Goal: Task Accomplishment & Management: Manage account settings

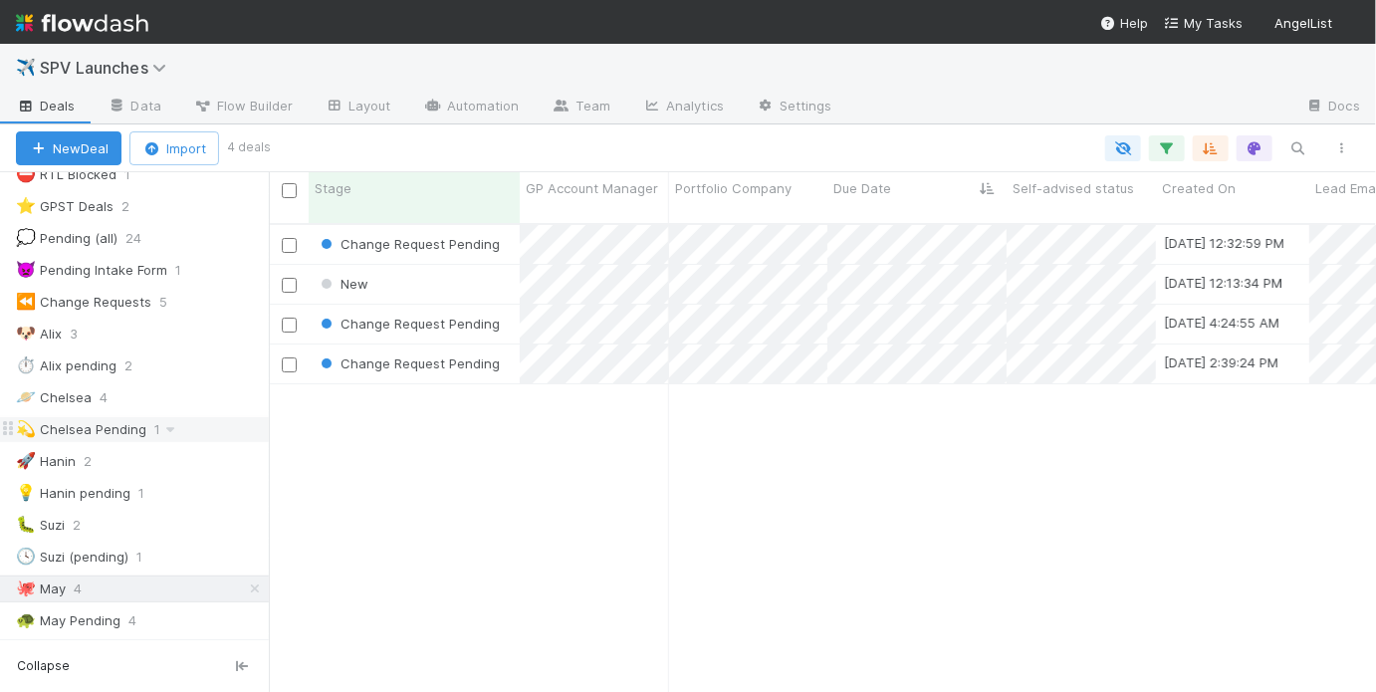
scroll to position [250, 0]
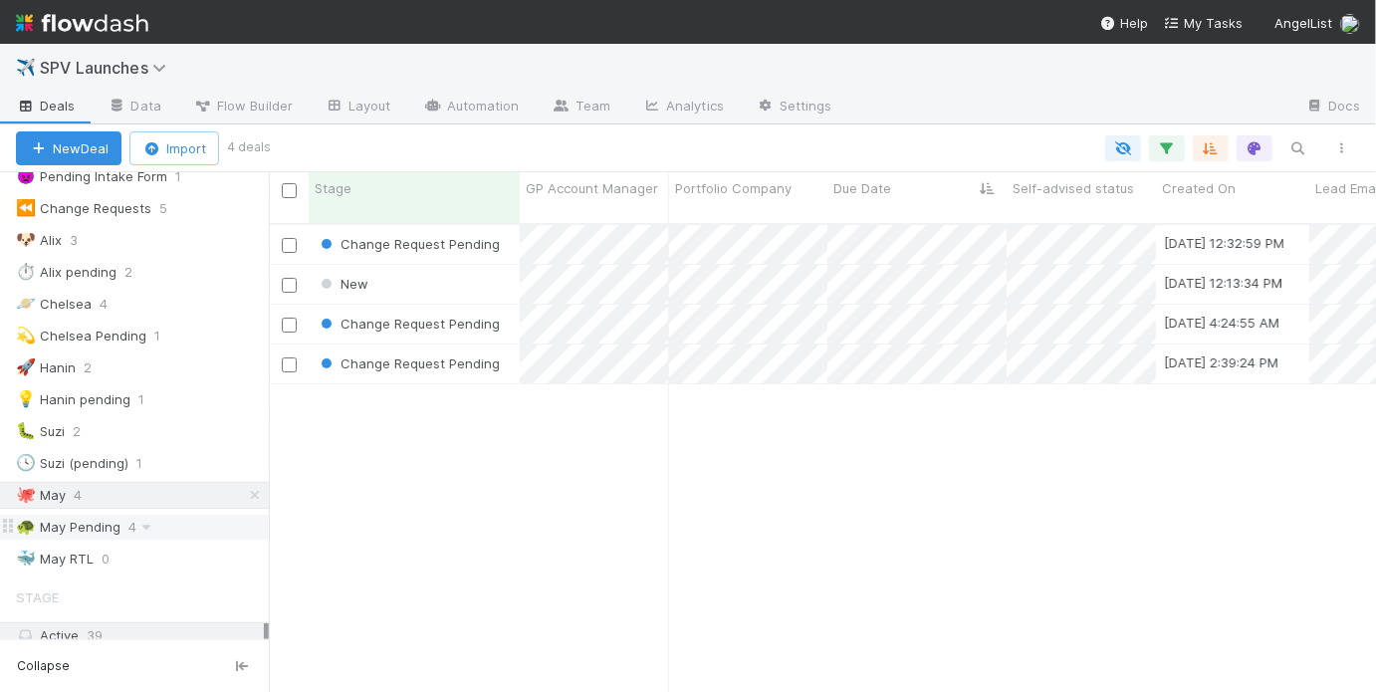
click at [85, 517] on div "🐢 May Pending" at bounding box center [68, 527] width 105 height 25
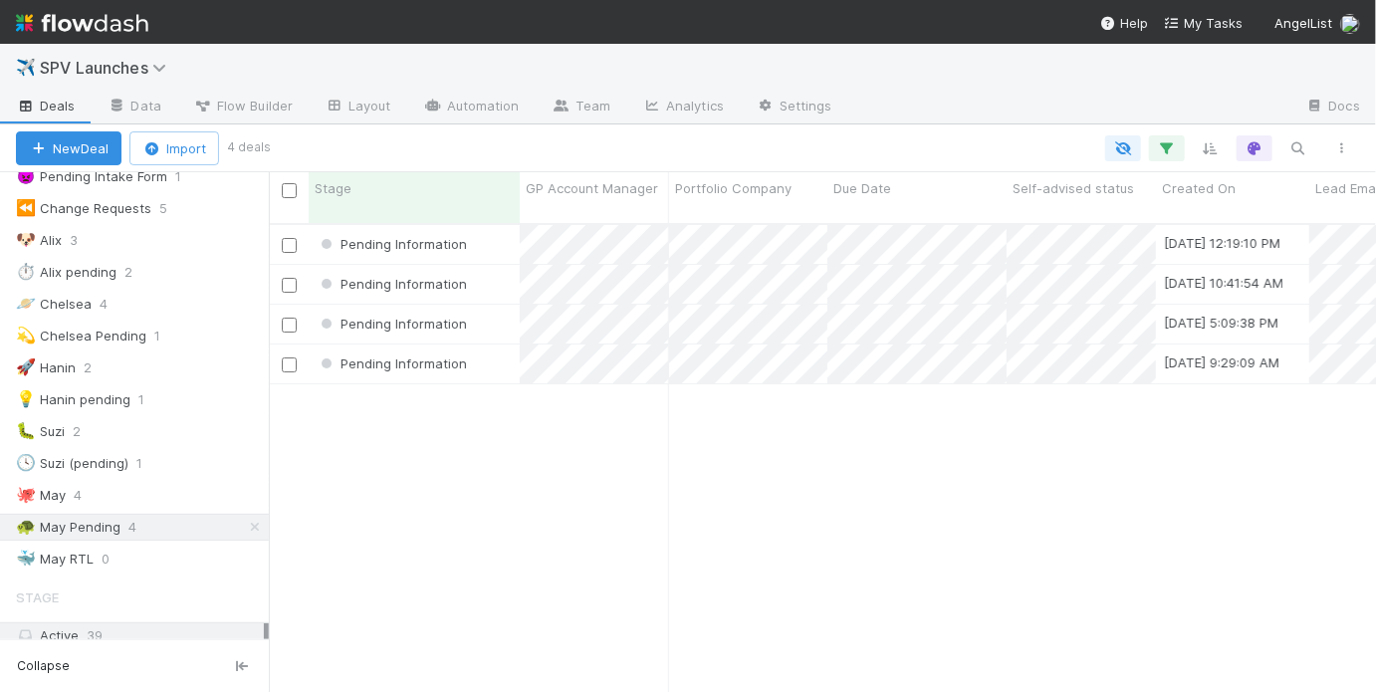
scroll to position [472, 1095]
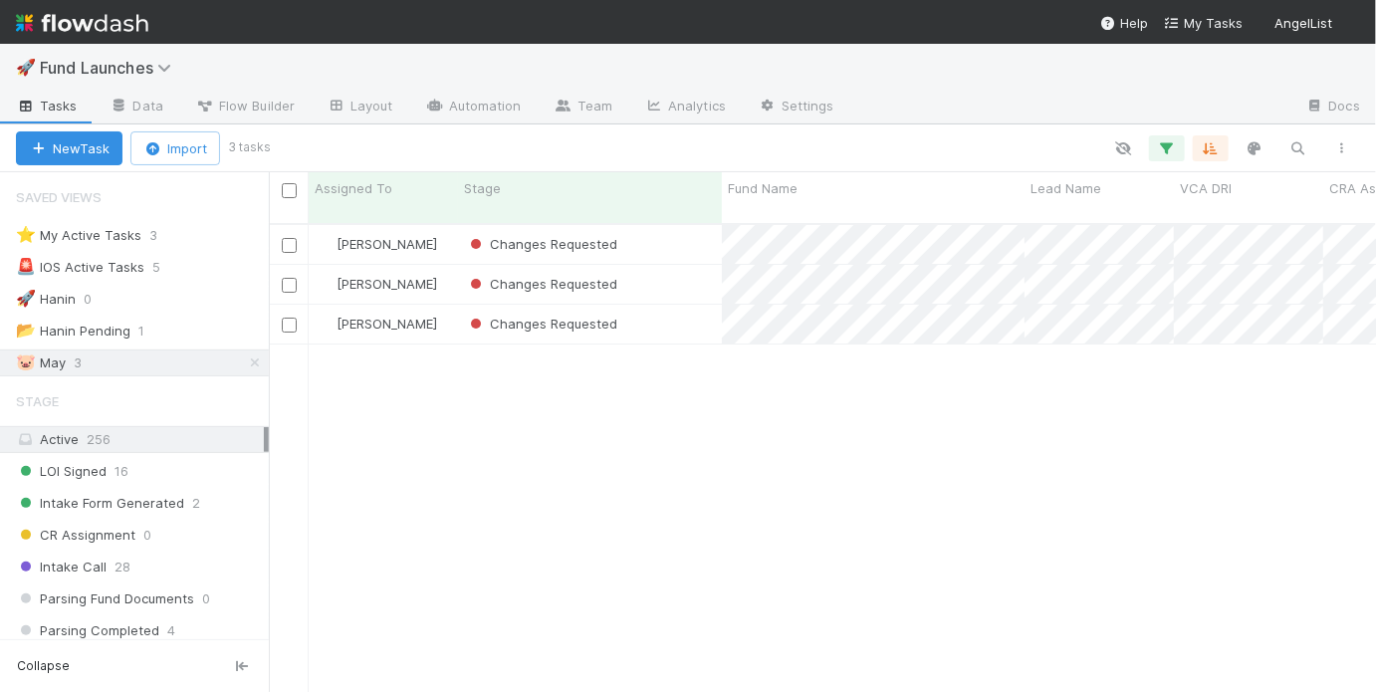
scroll to position [472, 1095]
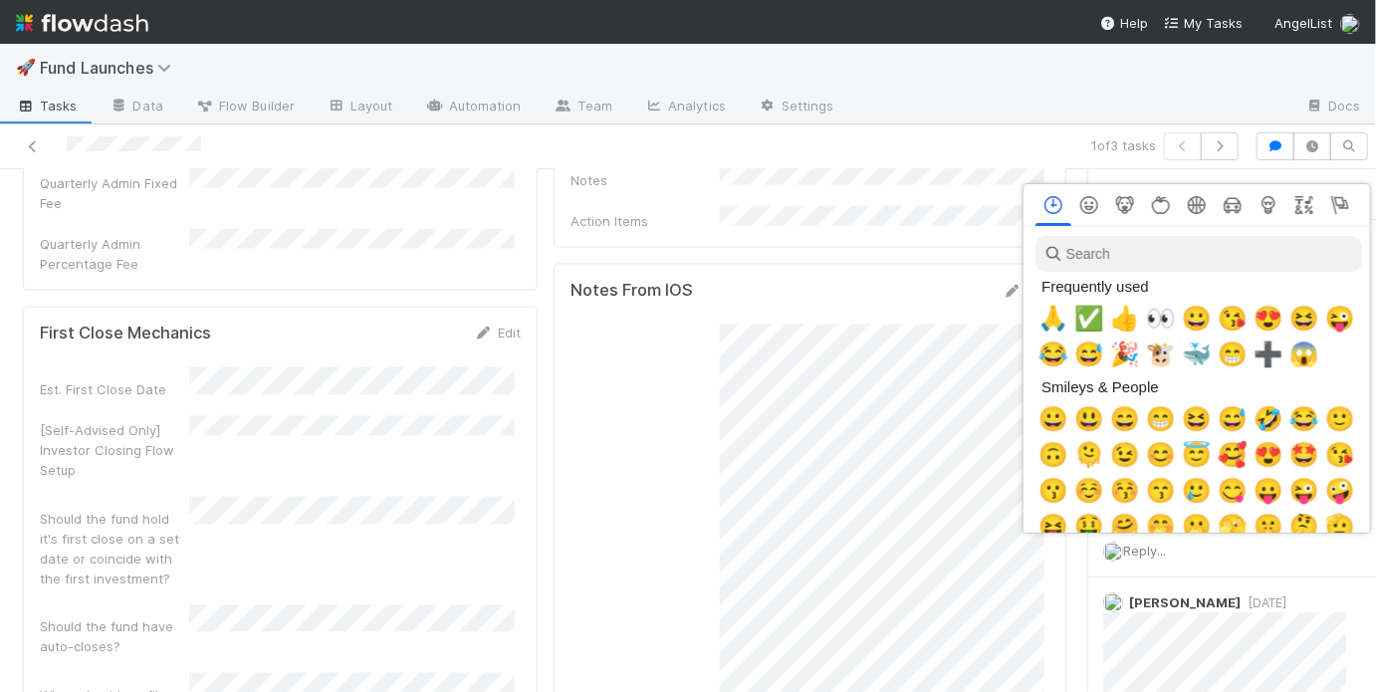
scroll to position [0, 3]
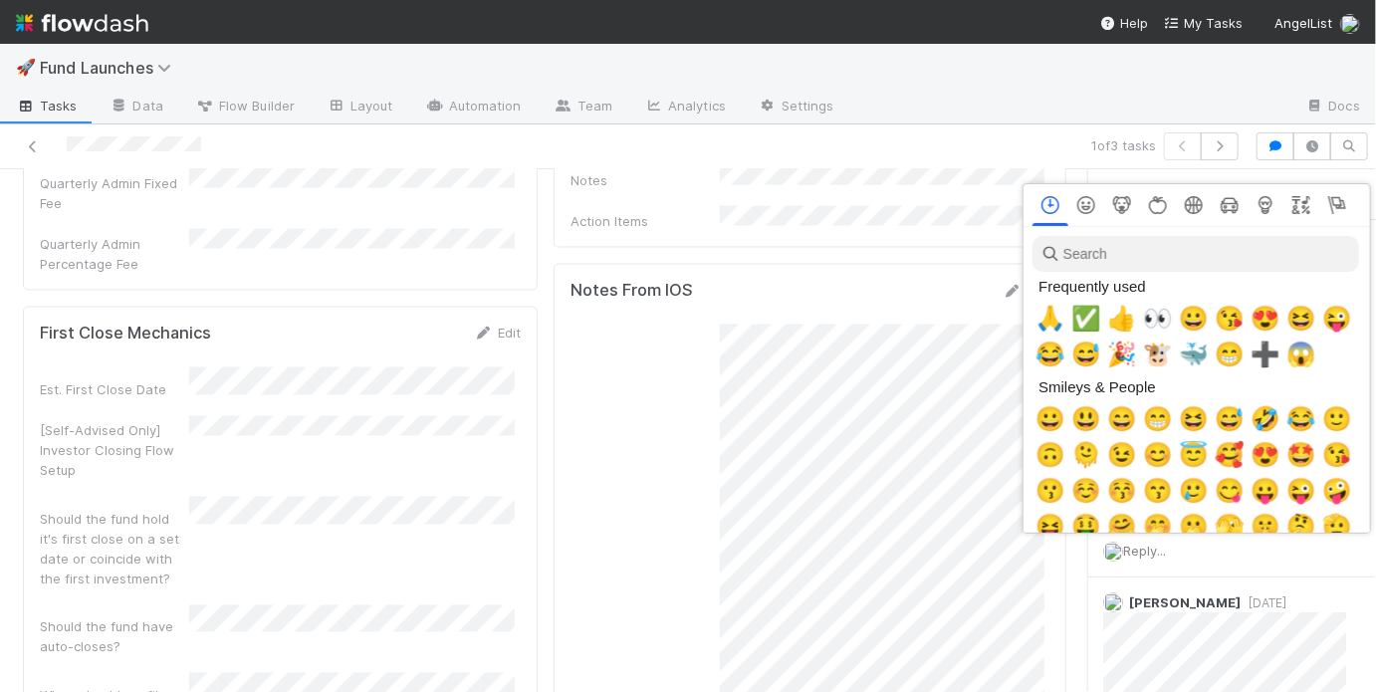
click at [813, 467] on div at bounding box center [688, 346] width 1376 height 692
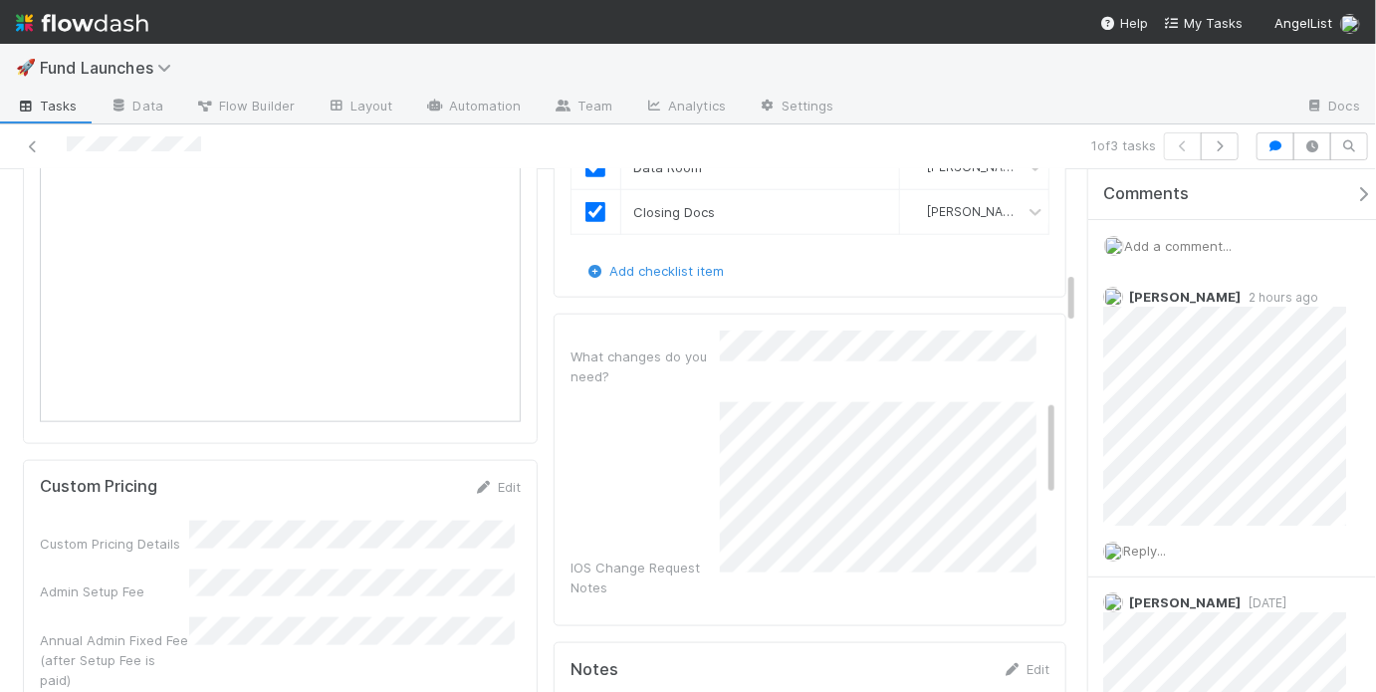
scroll to position [0, 0]
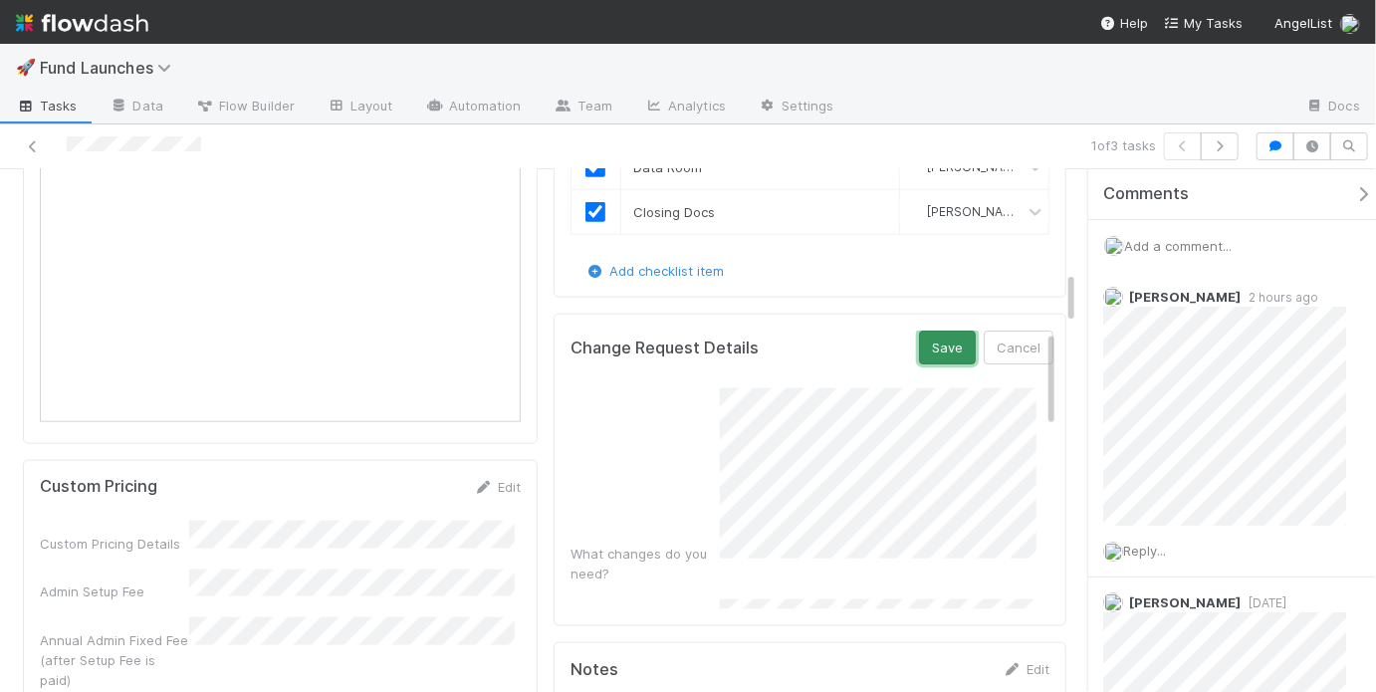
click at [932, 332] on button "Save" at bounding box center [947, 348] width 57 height 34
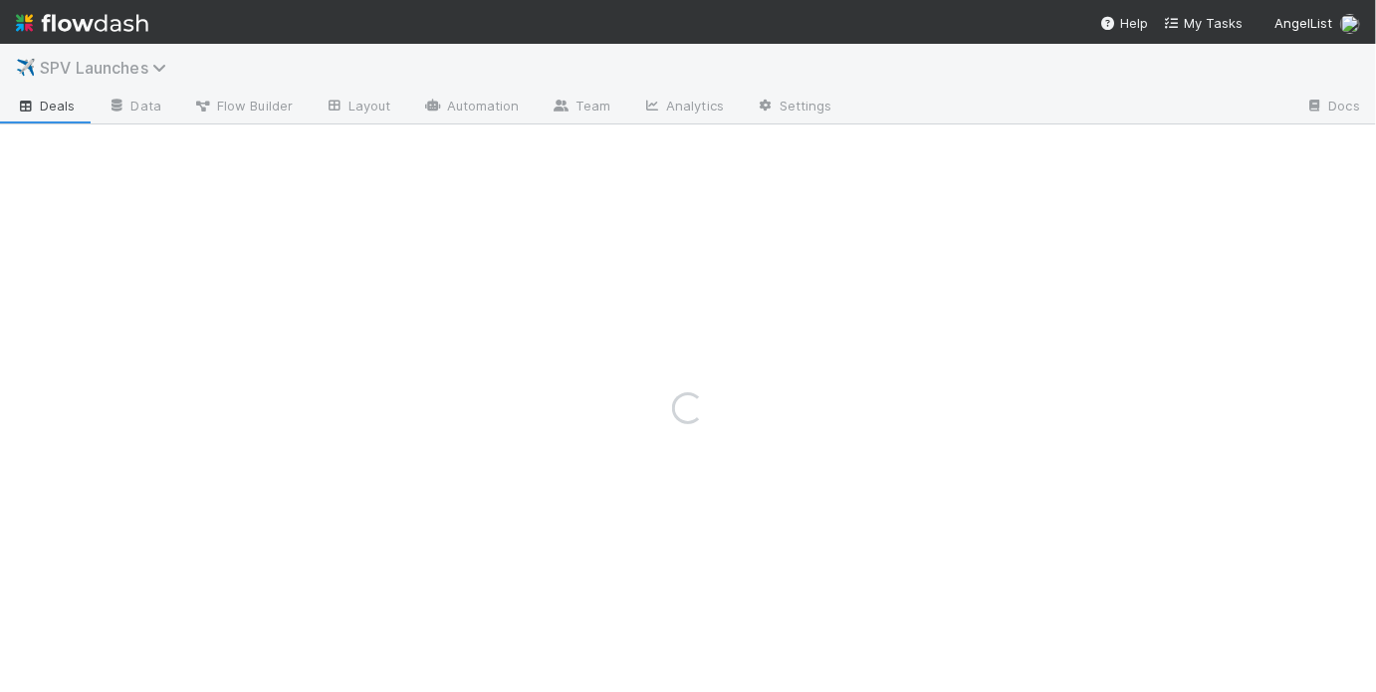
click at [134, 70] on span "SPV Launches" at bounding box center [108, 68] width 136 height 20
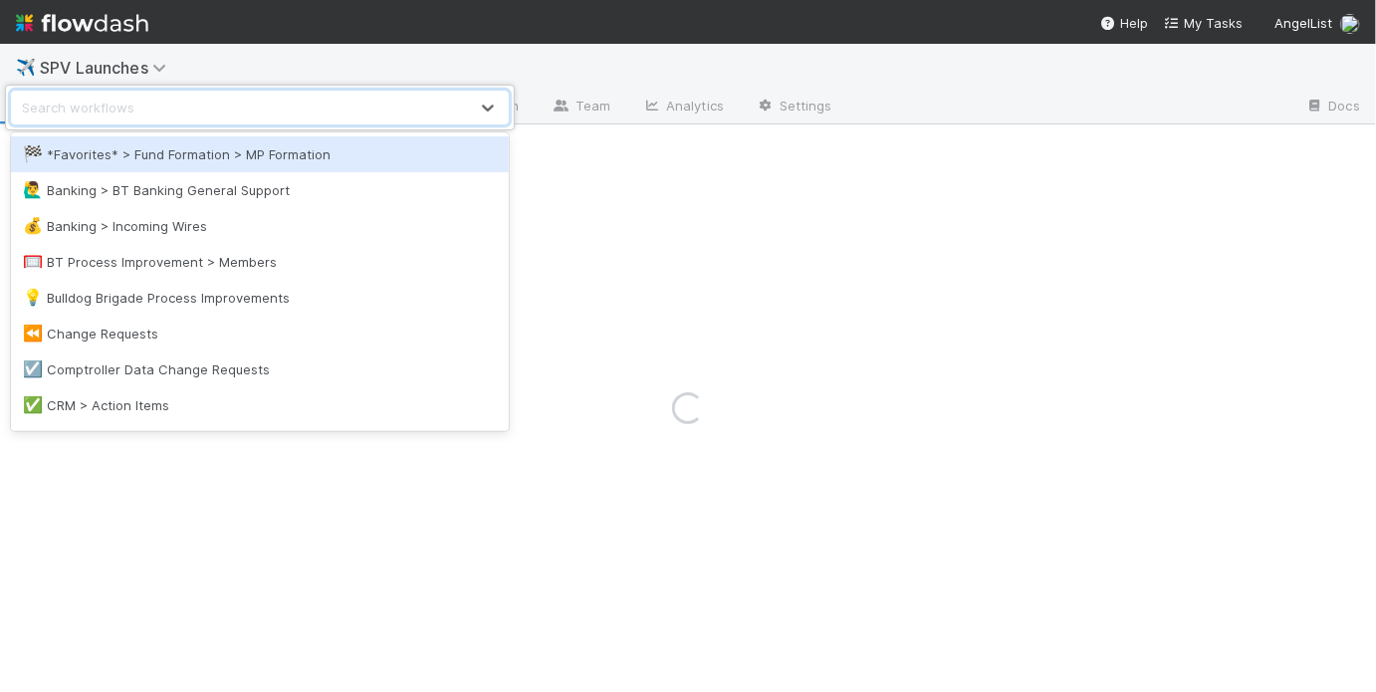
click at [221, 32] on div "option *Favorites* > Fund Formation > MP Formation focused, 1 of 37. 37 results…" at bounding box center [688, 346] width 1376 height 692
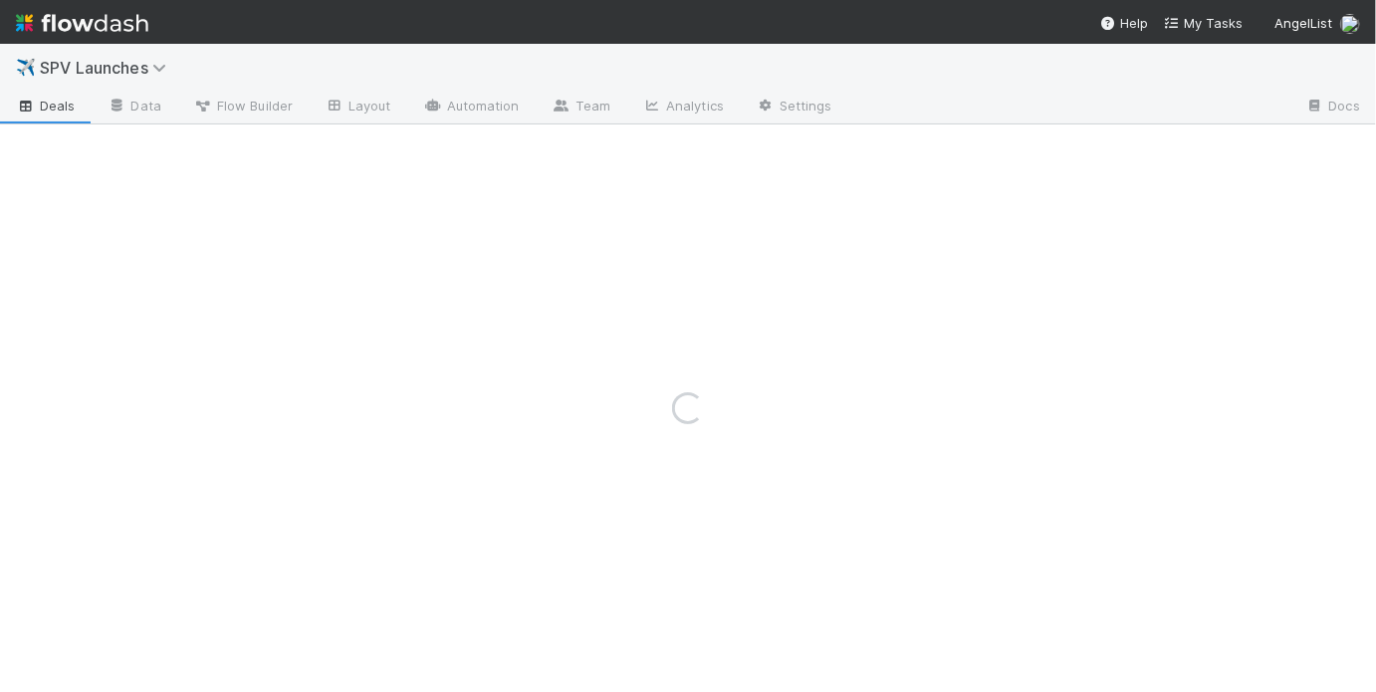
click at [122, 23] on img at bounding box center [82, 23] width 132 height 34
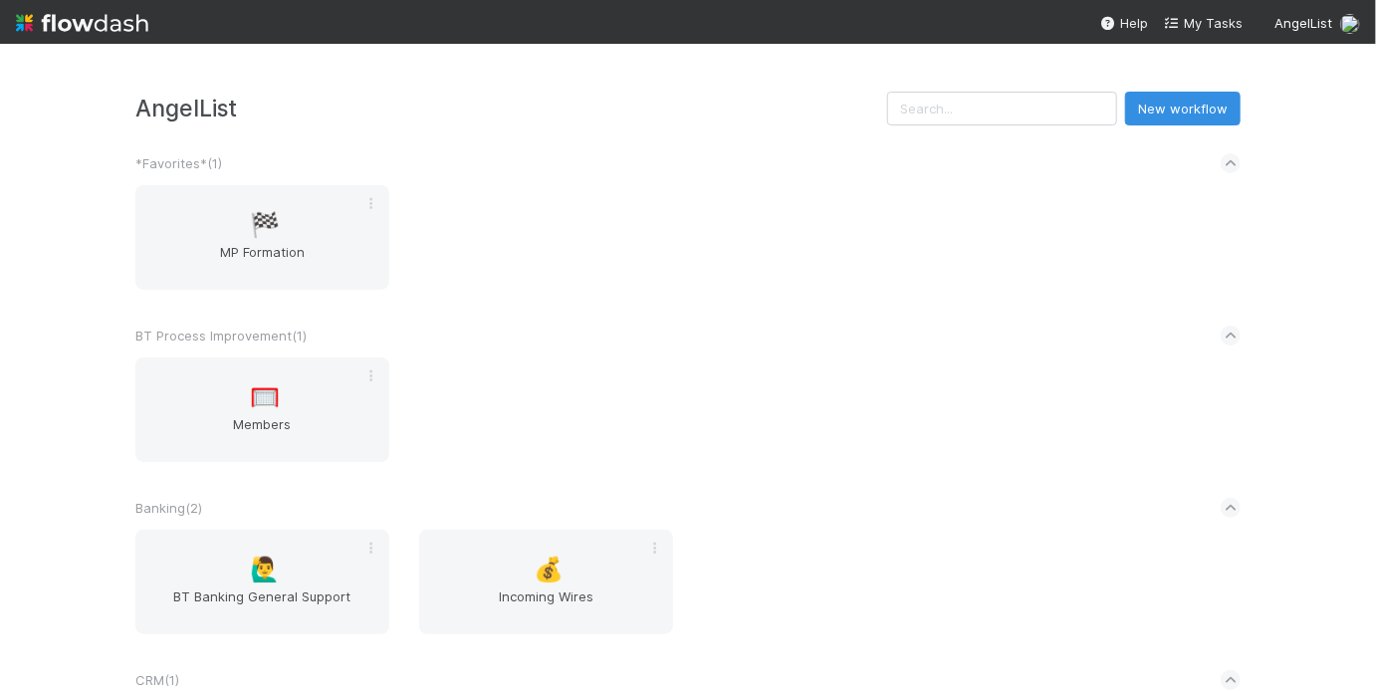
scroll to position [1446, 0]
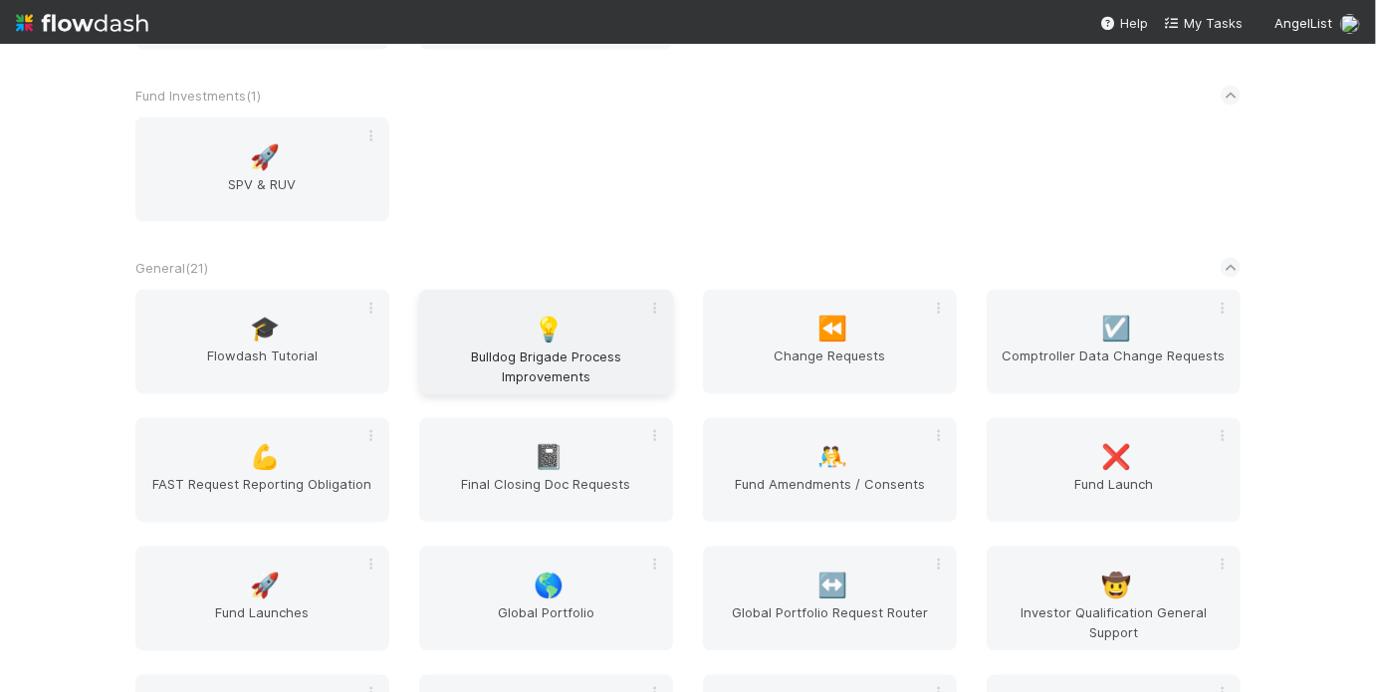
click at [462, 347] on span "Bulldog Brigade Process Improvements" at bounding box center [546, 367] width 238 height 40
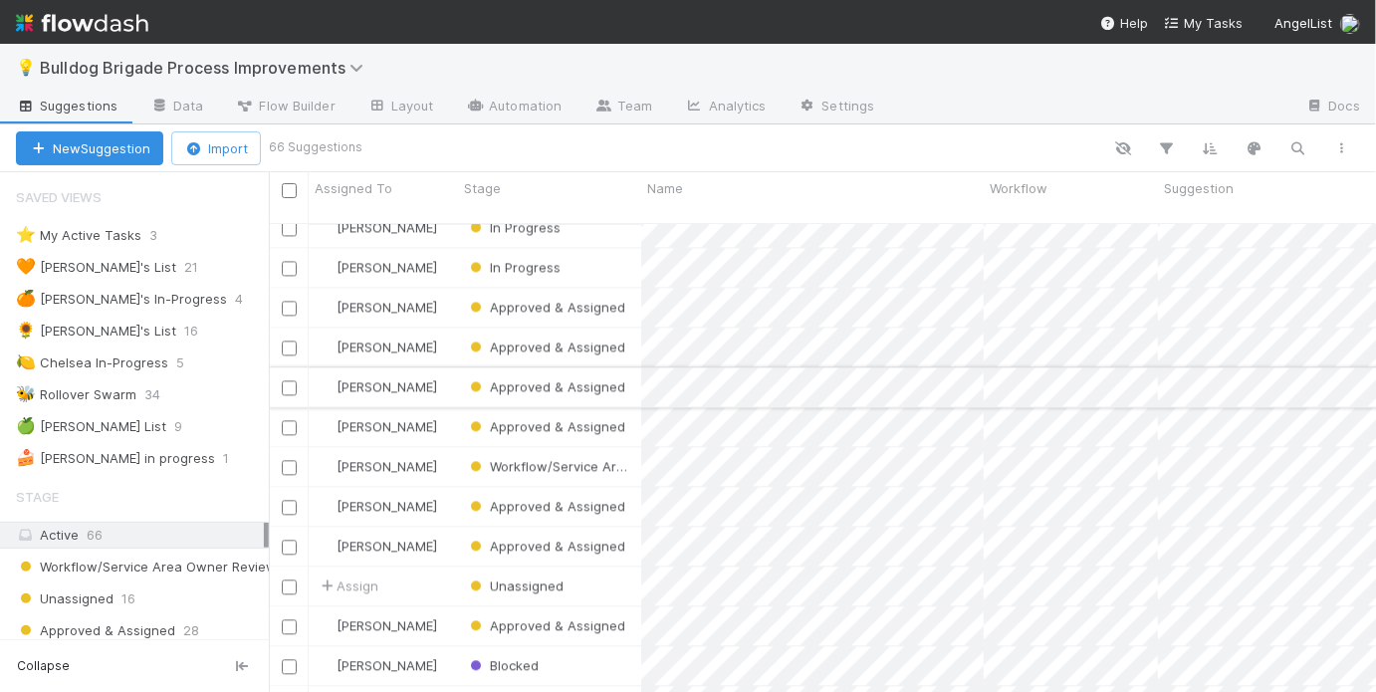
scroll to position [2107, 0]
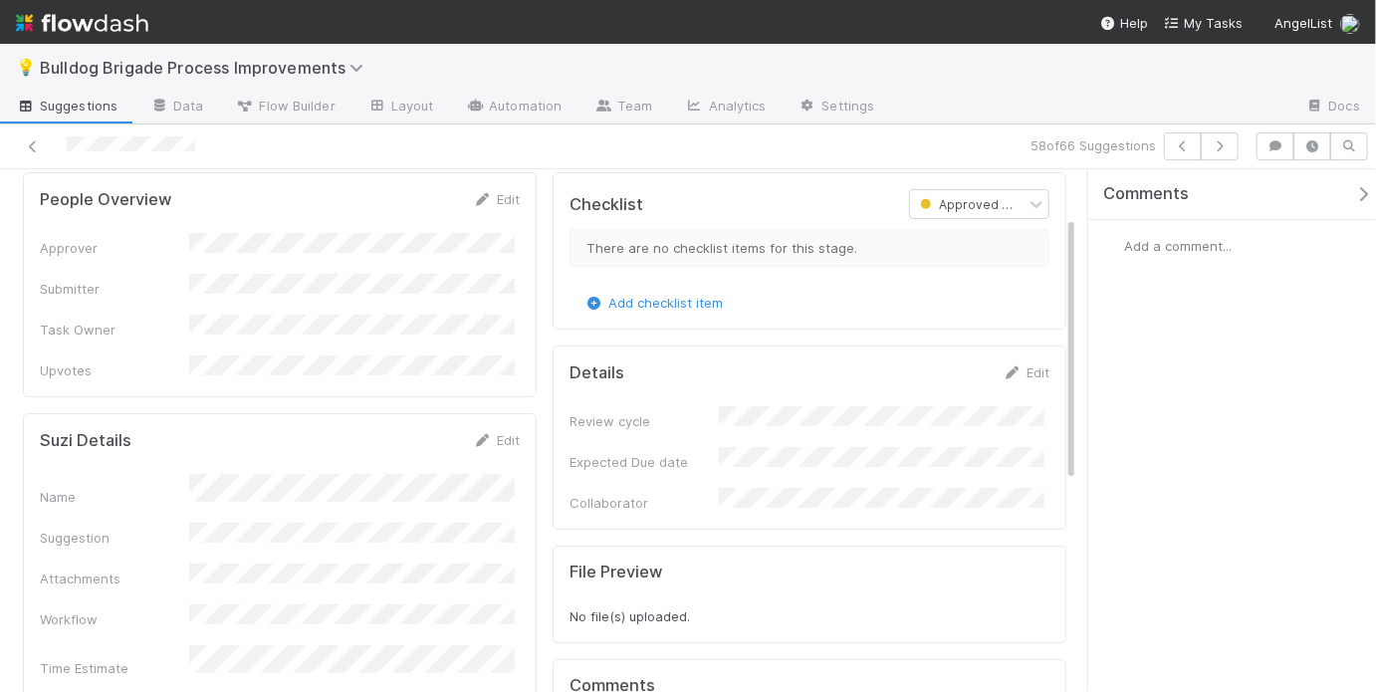
scroll to position [324, 0]
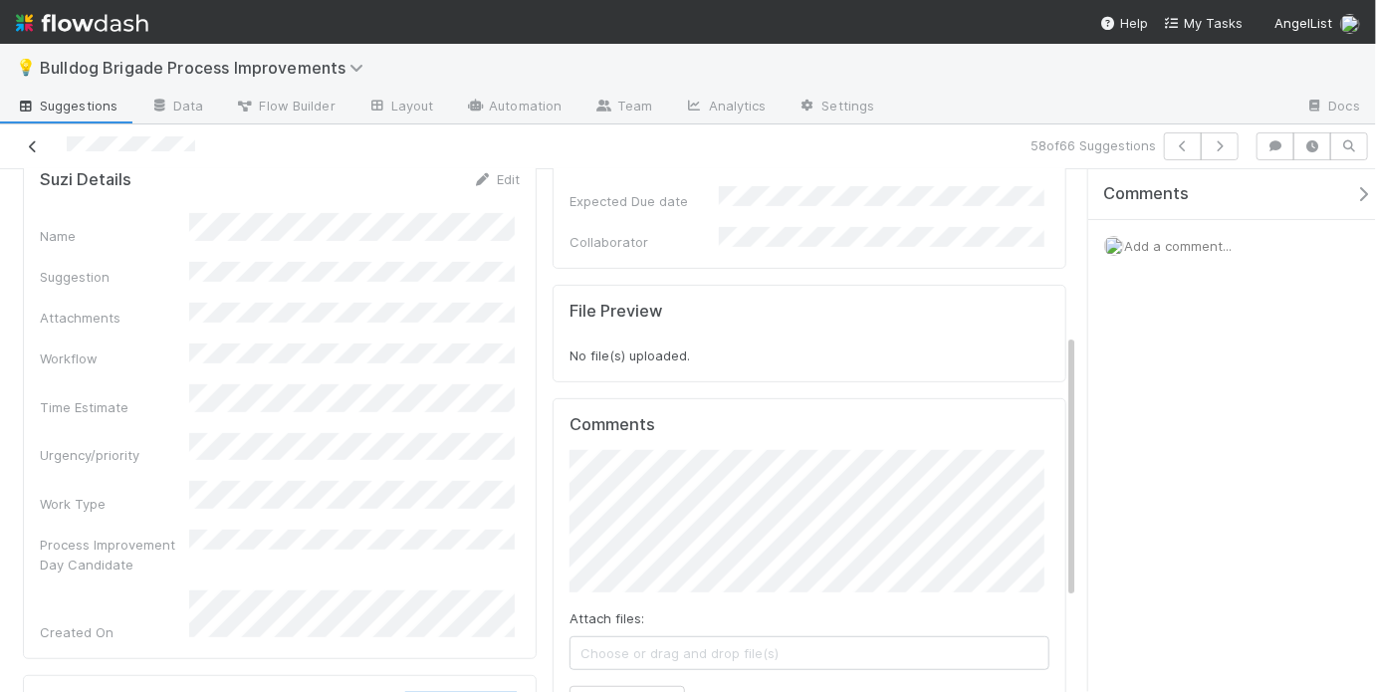
click at [30, 147] on icon at bounding box center [33, 146] width 20 height 13
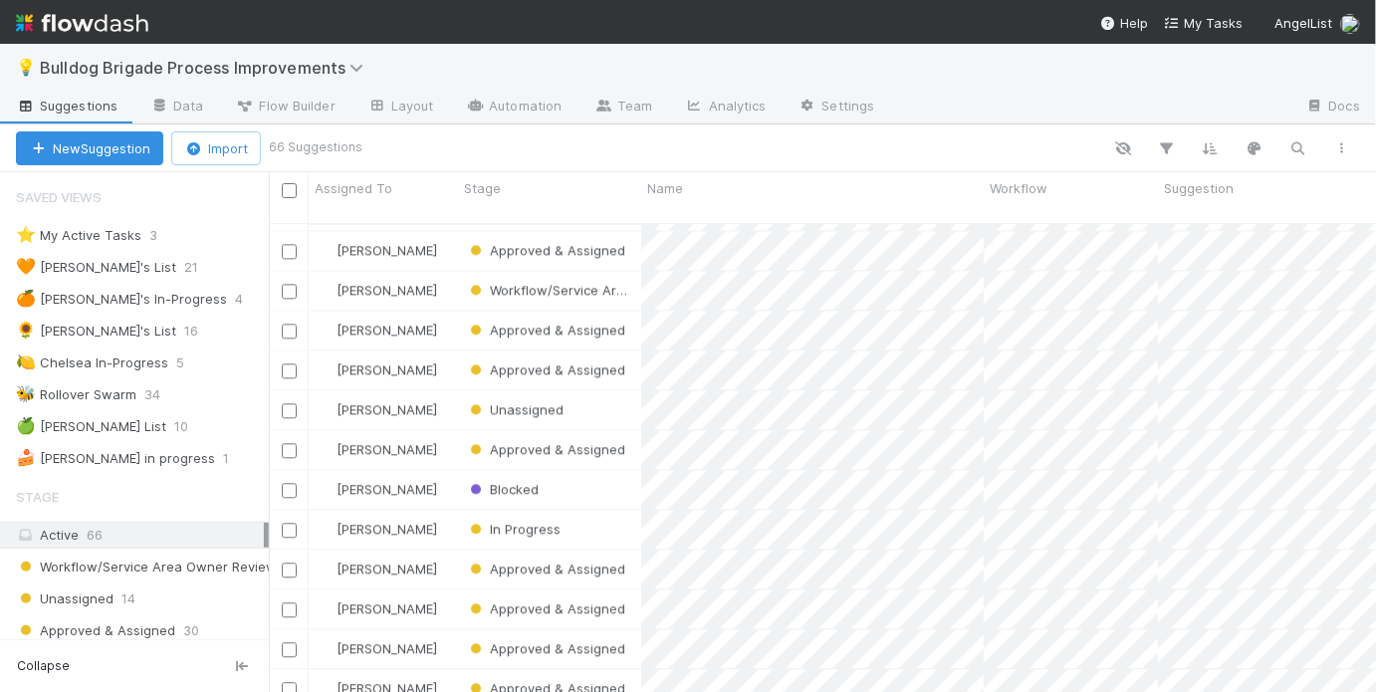
scroll to position [2157, 0]
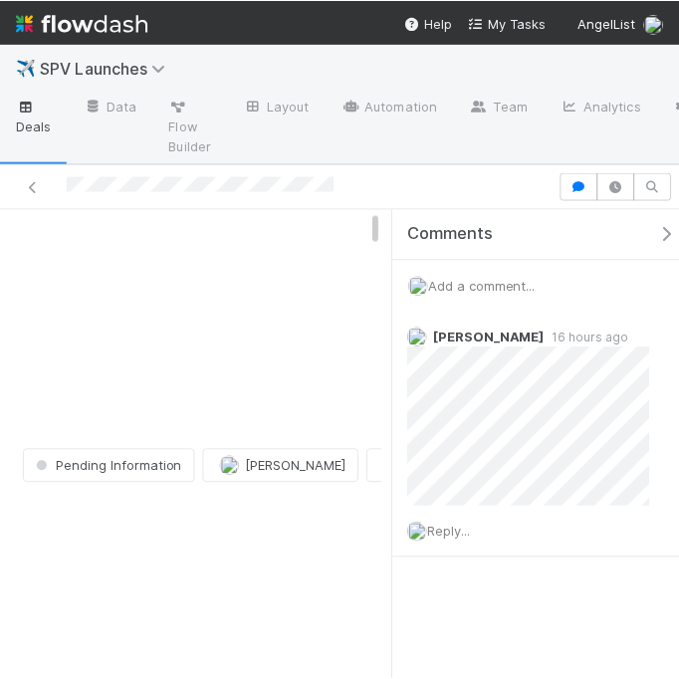
scroll to position [5387, 0]
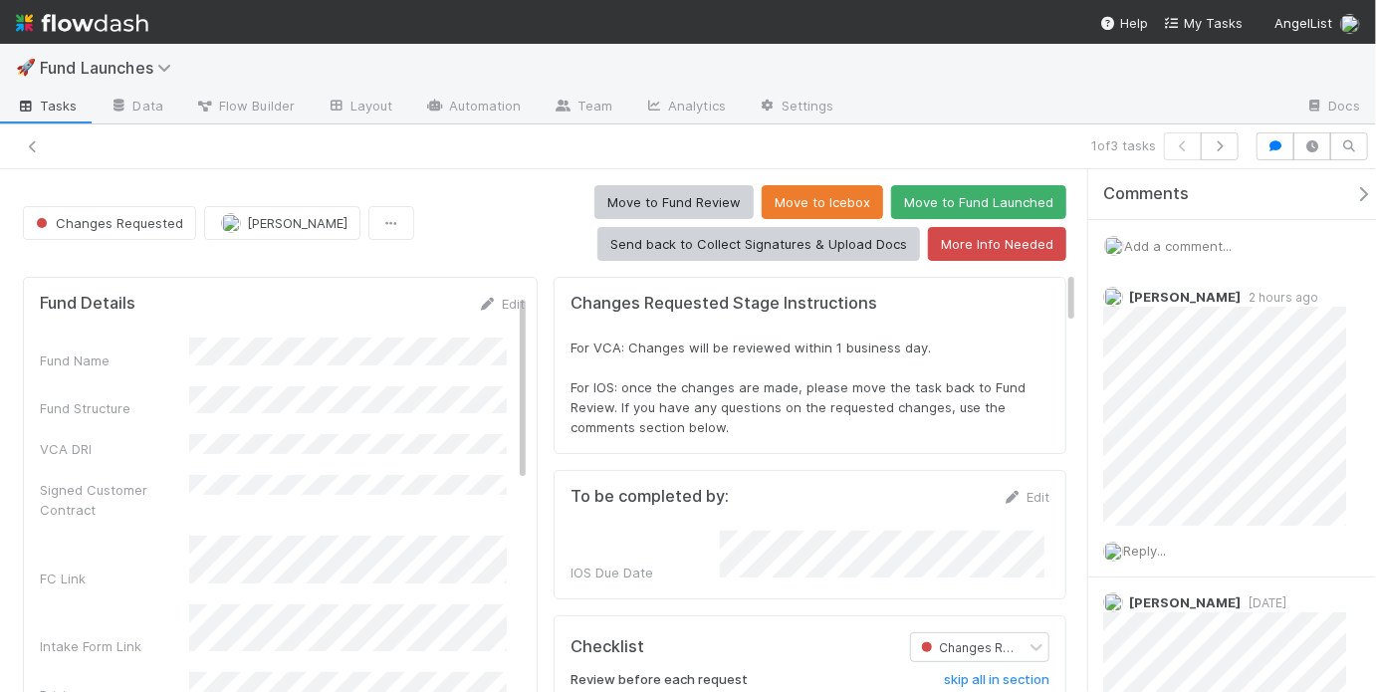
scroll to position [980, 0]
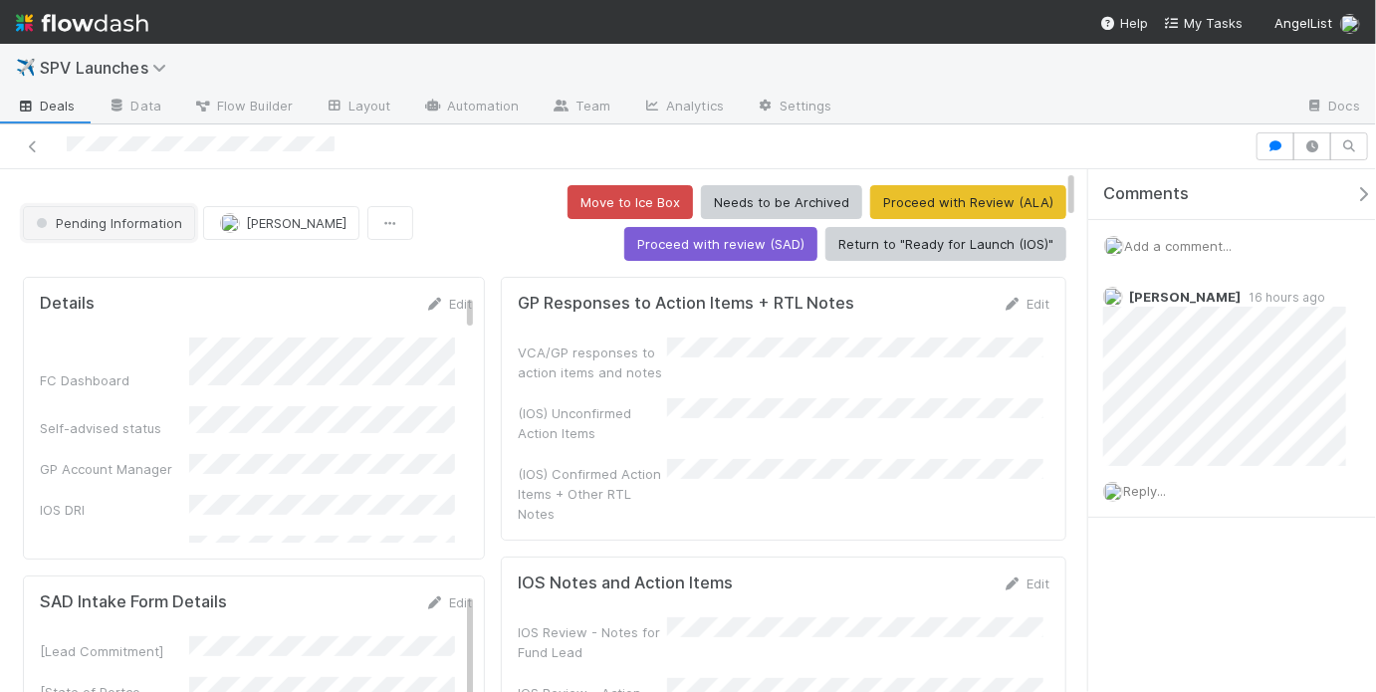
click at [124, 229] on button "Pending Information" at bounding box center [109, 223] width 172 height 34
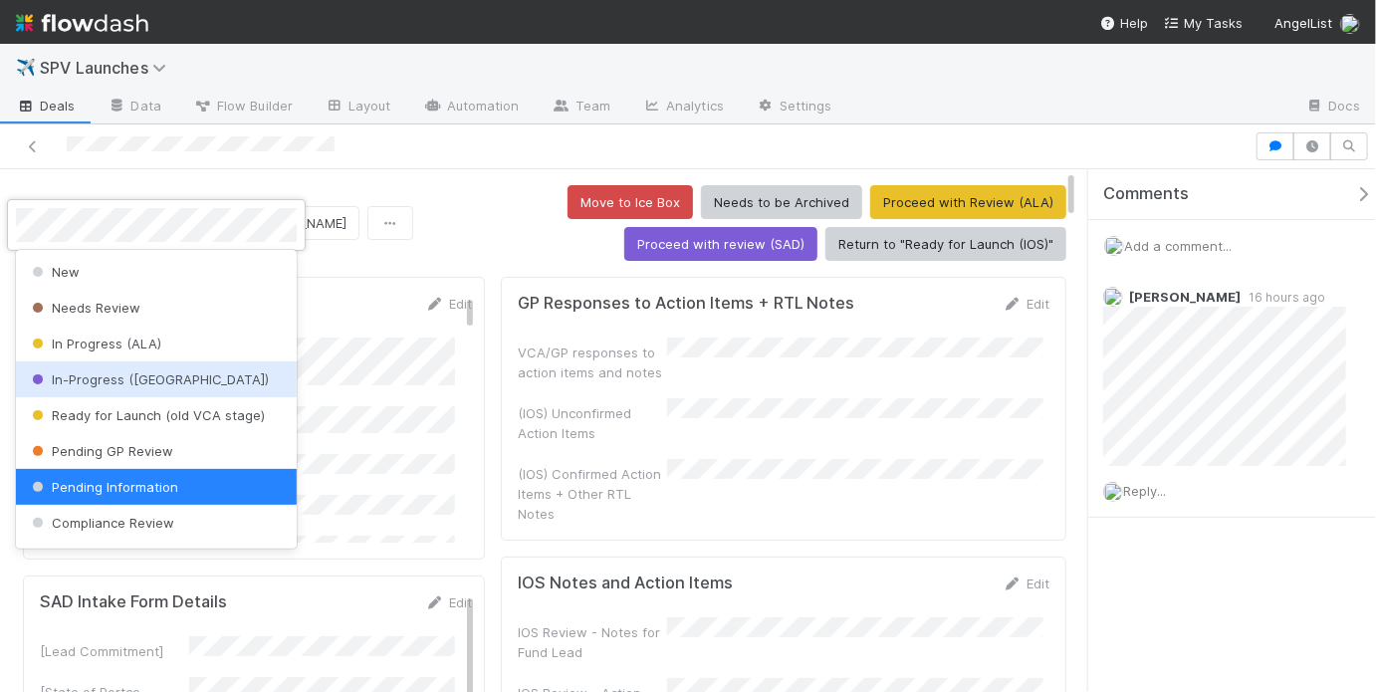
click at [147, 383] on span "In-Progress ([GEOGRAPHIC_DATA])" at bounding box center [148, 379] width 241 height 16
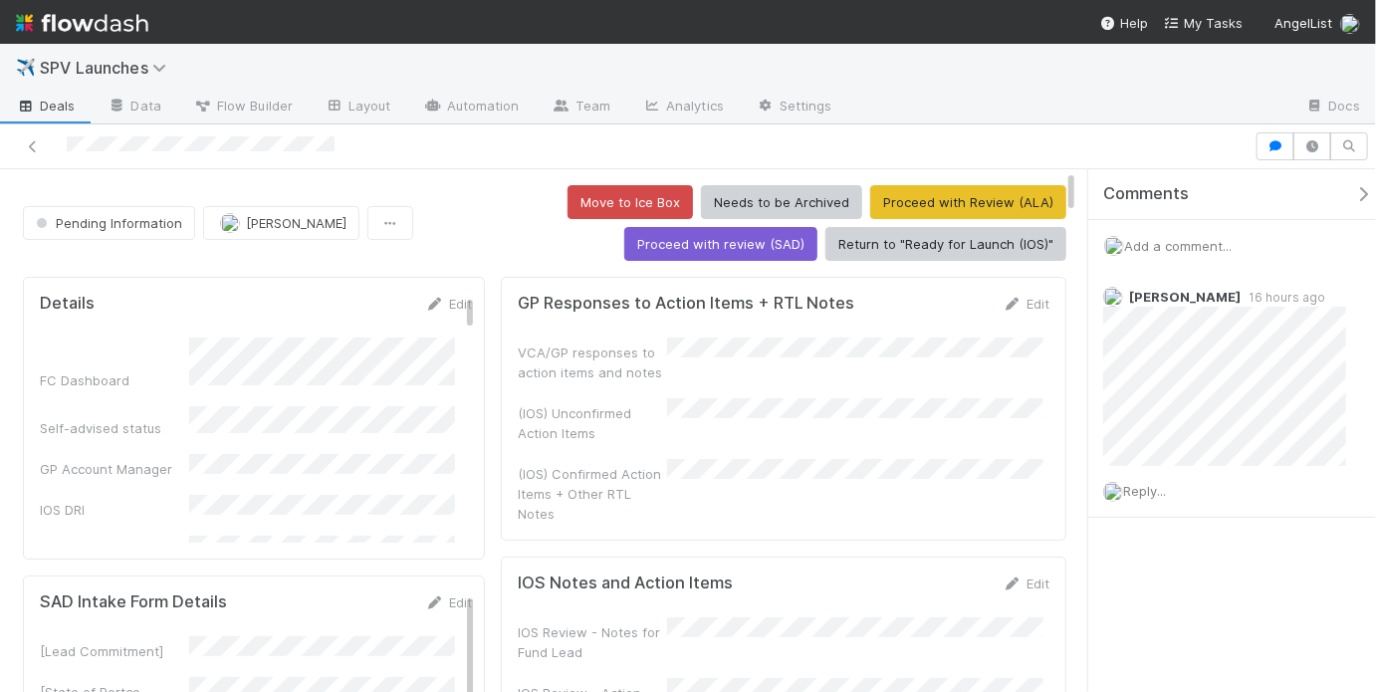
click at [422, 231] on div "Move to Ice Box Needs to be Archived Proceed with Review (ALA) Proceed with rev…" at bounding box center [743, 223] width 645 height 76
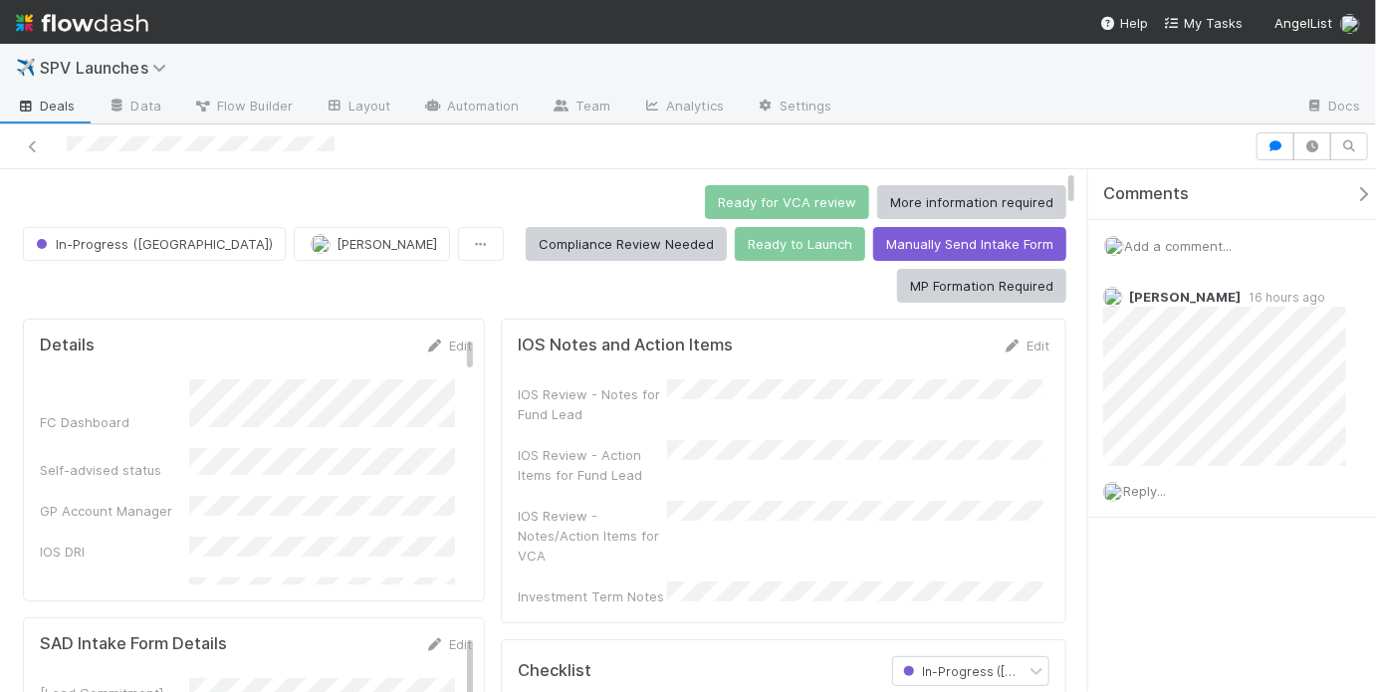
click at [512, 247] on div "Checklist must be completed Ready for VCA review More information required Comp…" at bounding box center [789, 243] width 555 height 117
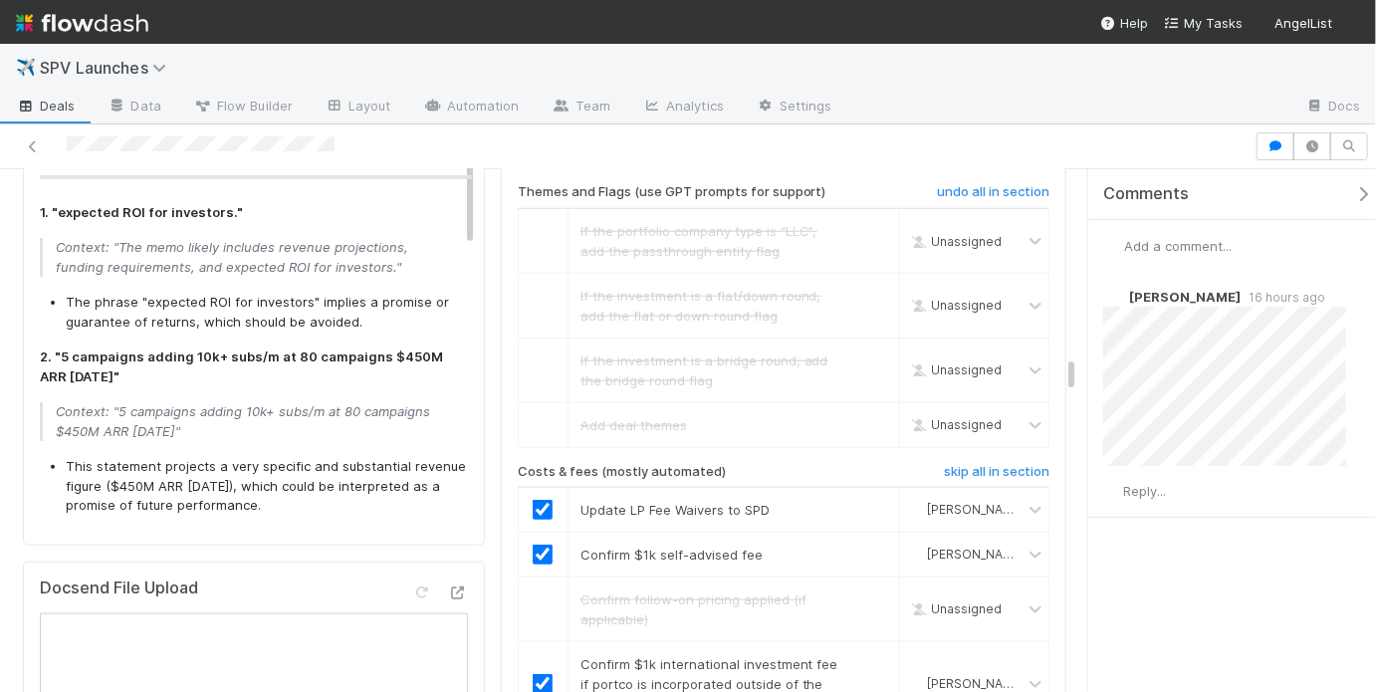
scroll to position [4268, 0]
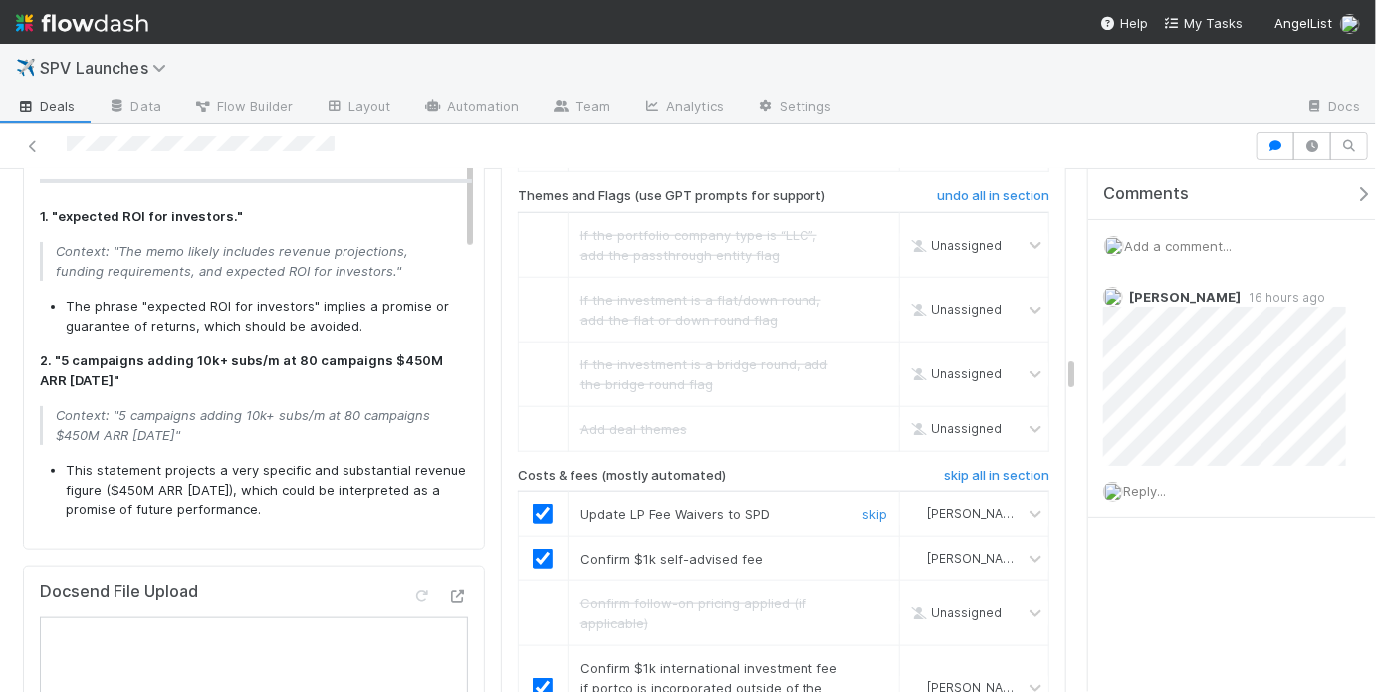
click at [536, 504] on input "checkbox" at bounding box center [543, 514] width 20 height 20
drag, startPoint x: 582, startPoint y: 375, endPoint x: 768, endPoint y: 373, distance: 185.2
click at [768, 504] on div "Update LP Fee Waivers to SPD" at bounding box center [704, 514] width 277 height 20
click at [781, 504] on div "Update LP Fee Waivers to SPD" at bounding box center [704, 514] width 277 height 20
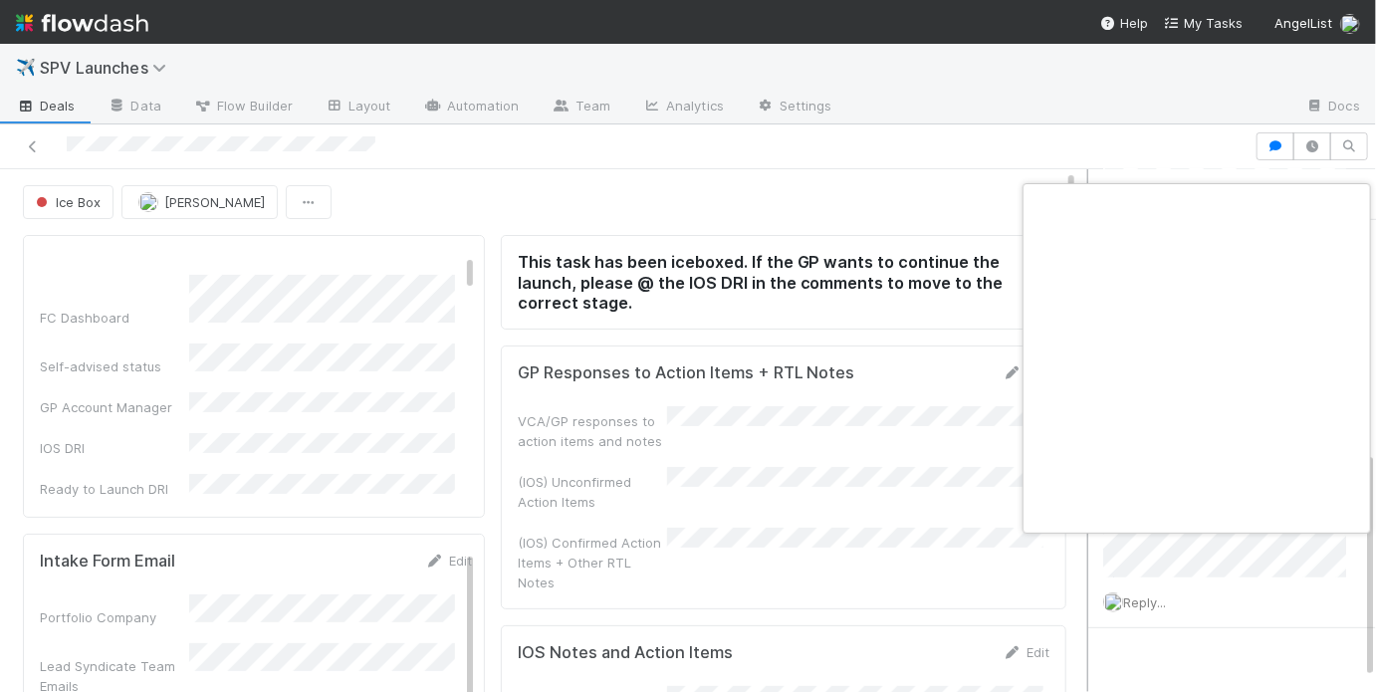
scroll to position [0, 3]
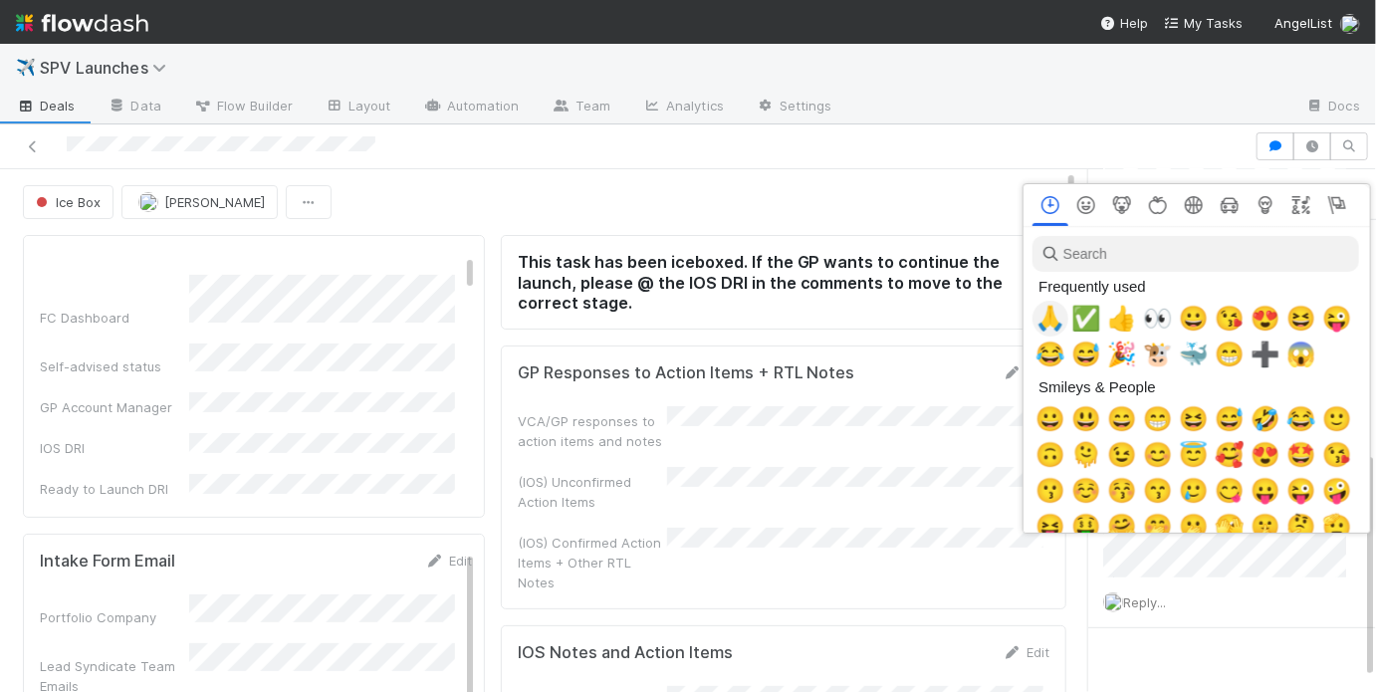
click at [1043, 319] on span "🙏" at bounding box center [1051, 319] width 30 height 28
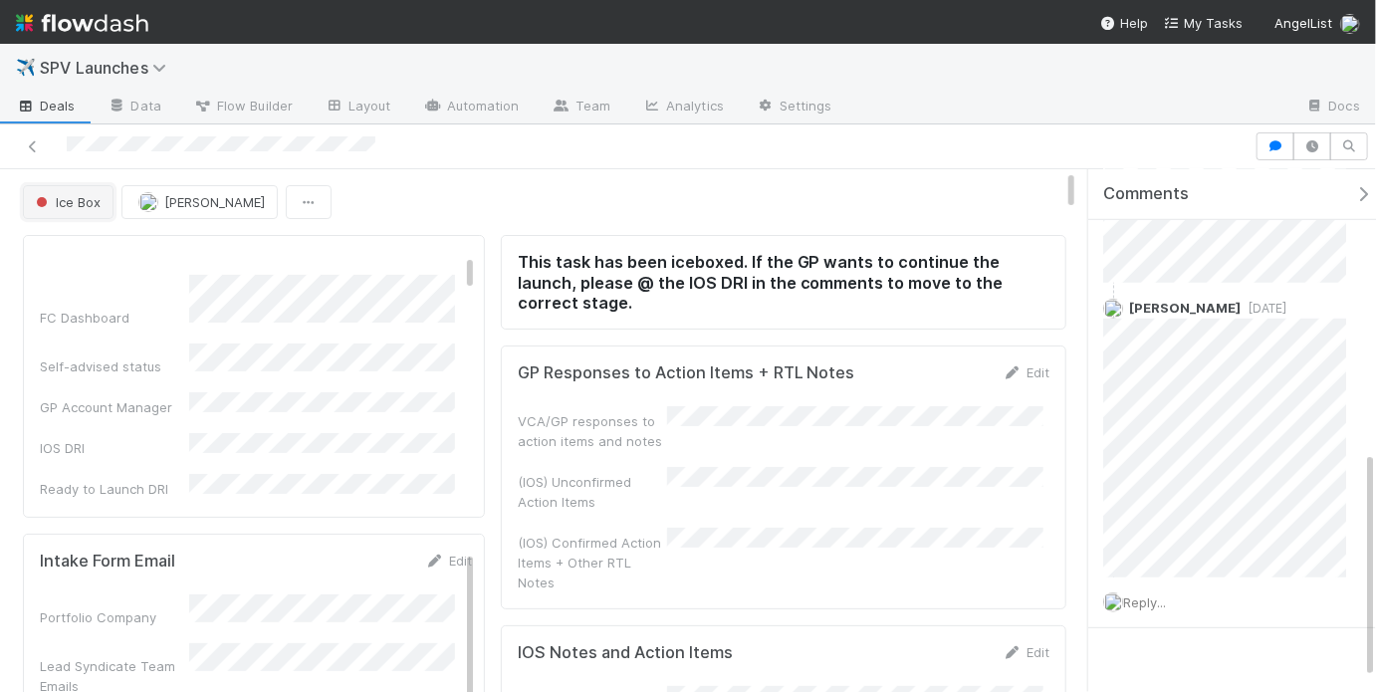
click at [68, 195] on span "Ice Box" at bounding box center [66, 202] width 69 height 16
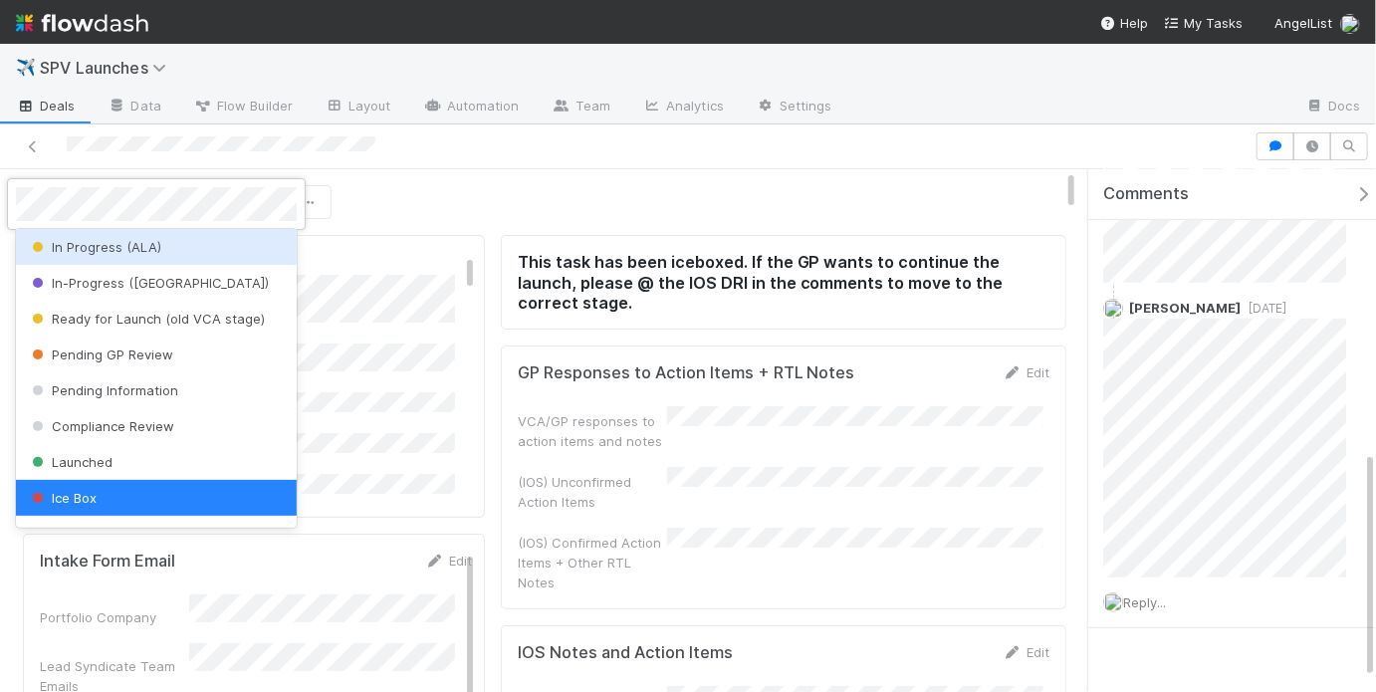
scroll to position [0, 0]
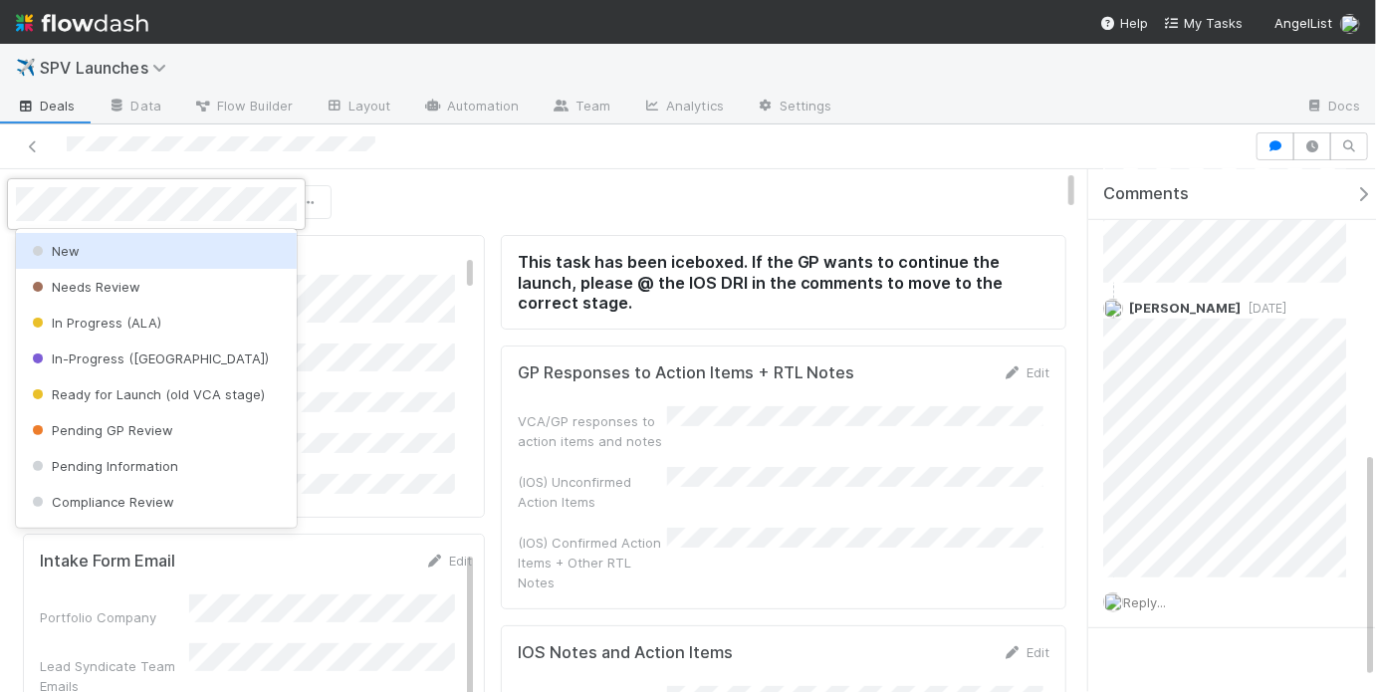
click at [119, 241] on div "New" at bounding box center [156, 251] width 281 height 36
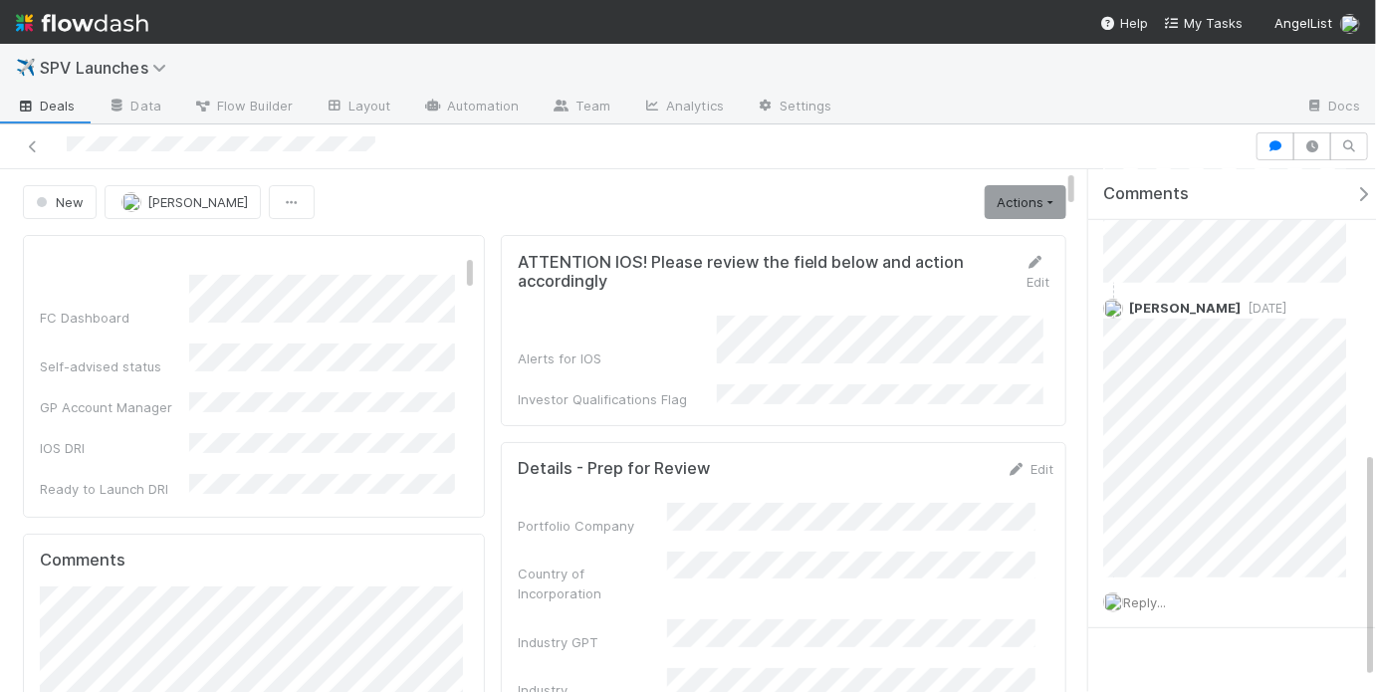
click at [828, 198] on div "New May Chang Actions Start Review (ALA) Move to Ice Box Needs to be Archived A…" at bounding box center [544, 202] width 1043 height 34
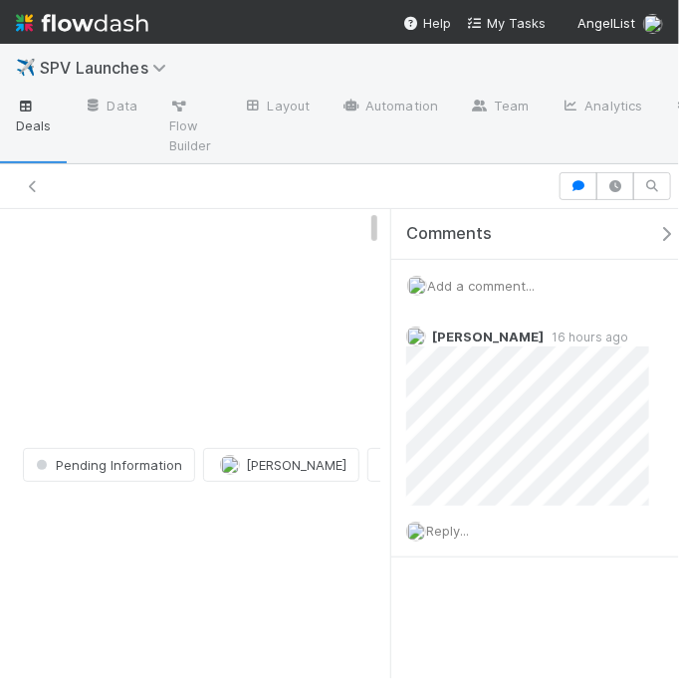
scroll to position [5387, 0]
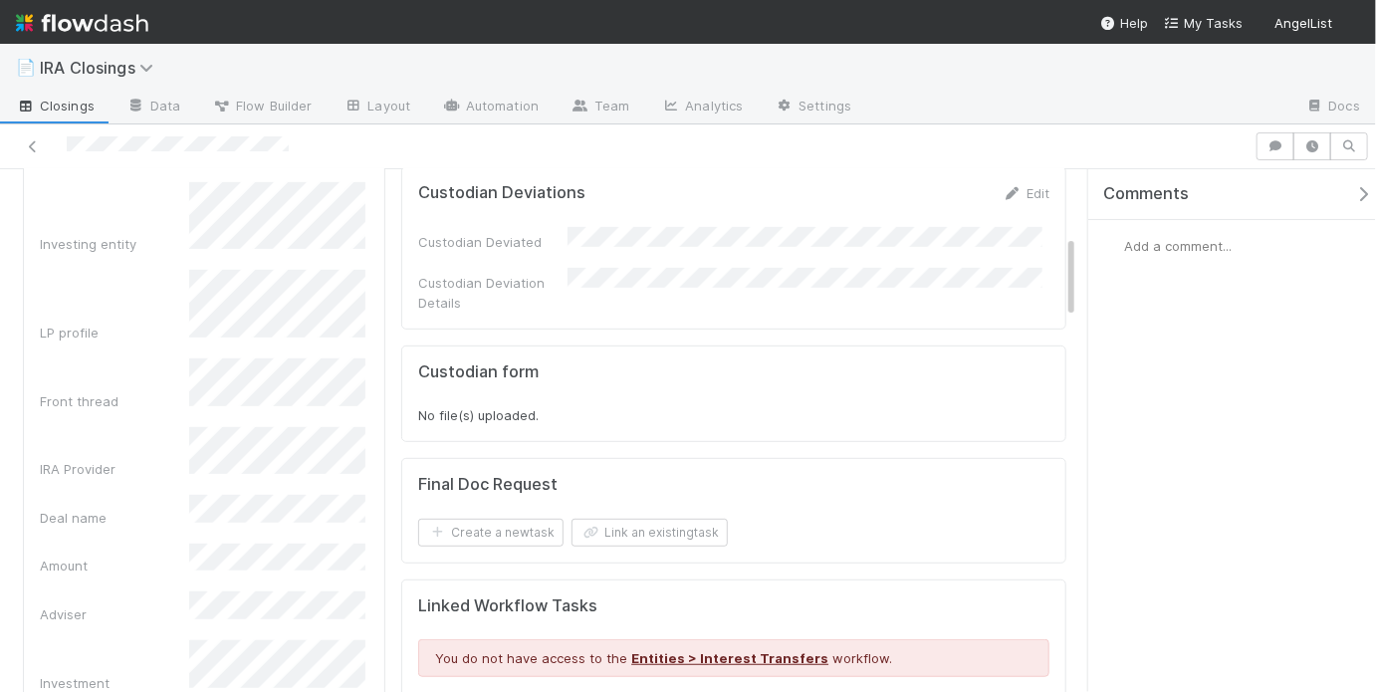
scroll to position [423, 0]
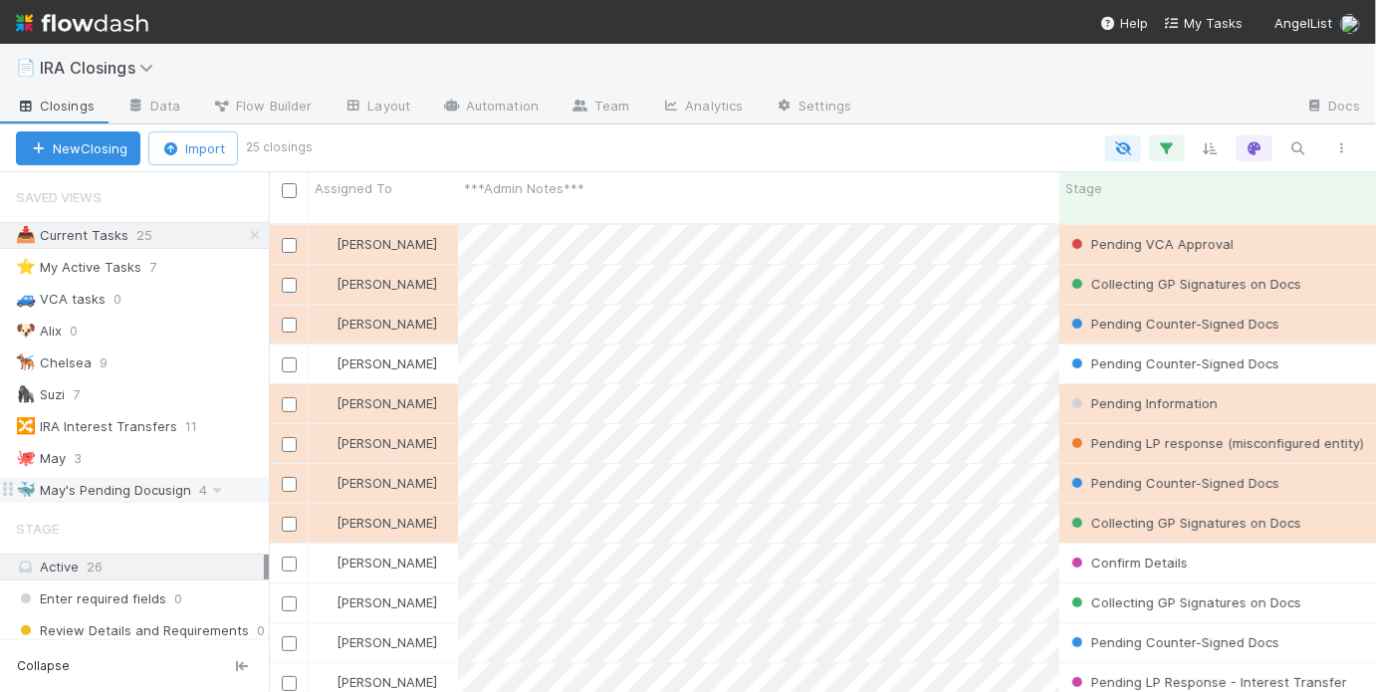
scroll to position [472, 1095]
click at [135, 486] on div "🐳 May's Pending Docusign" at bounding box center [103, 490] width 175 height 25
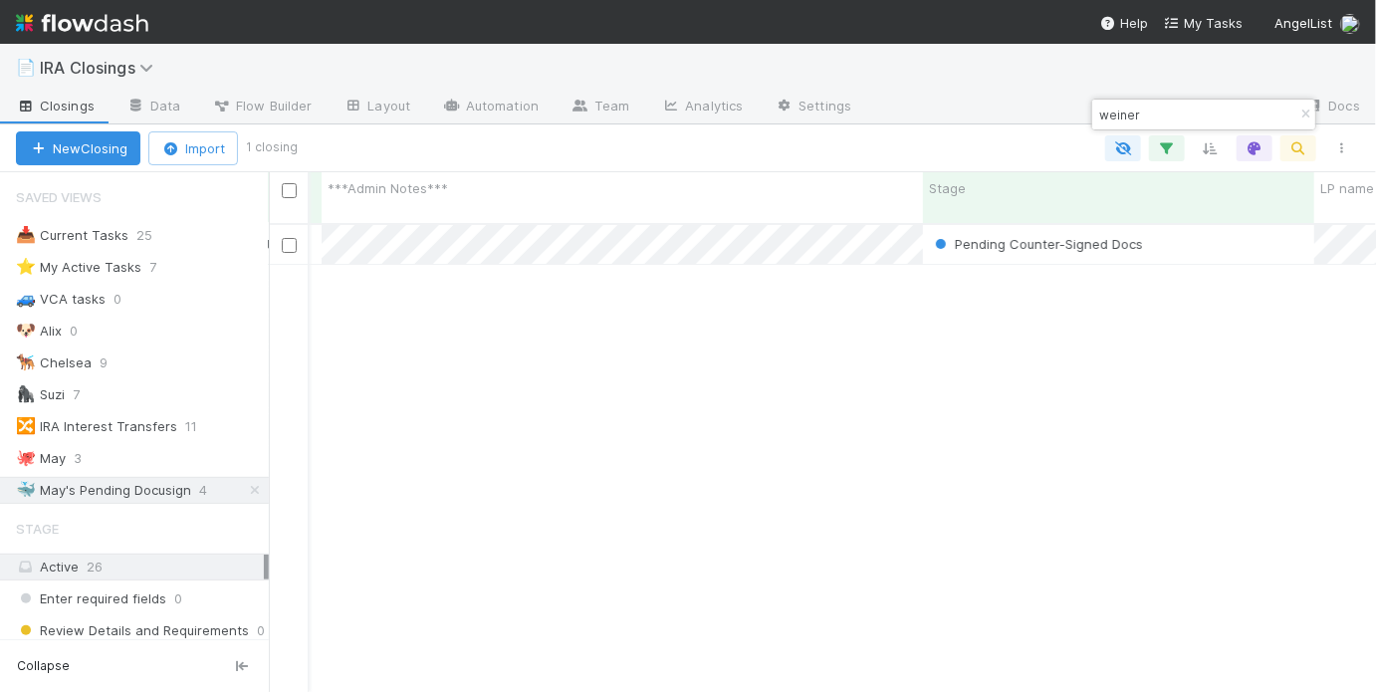
scroll to position [0, 255]
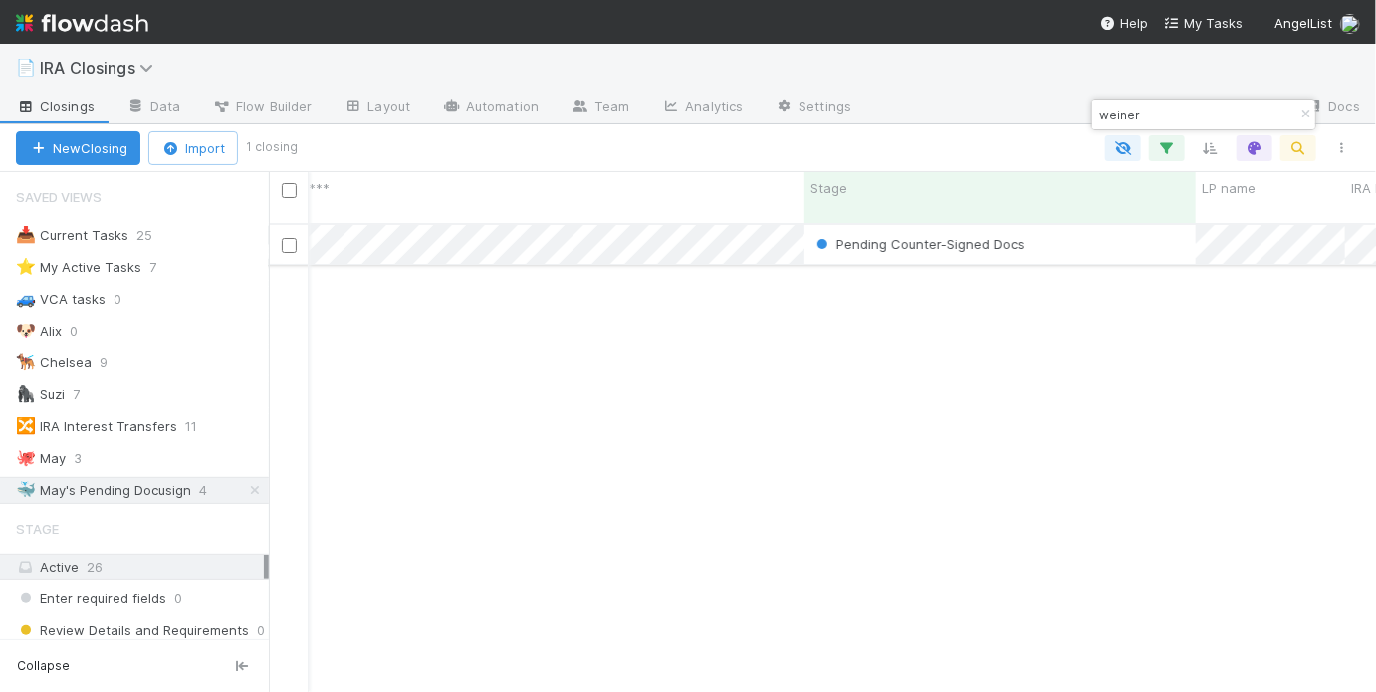
type input "weiner"
click at [1098, 225] on div "Pending Counter-Signed Docs" at bounding box center [1000, 244] width 391 height 39
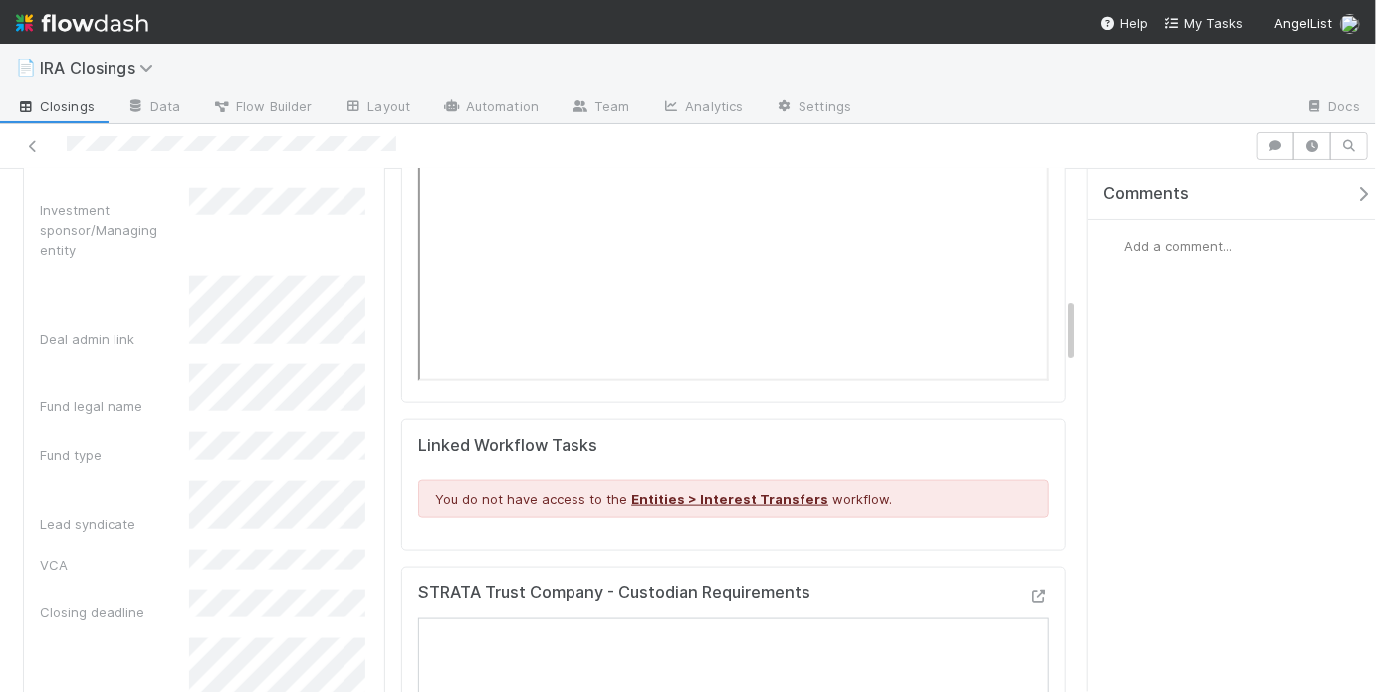
scroll to position [985, 0]
